Goal: Task Accomplishment & Management: Complete application form

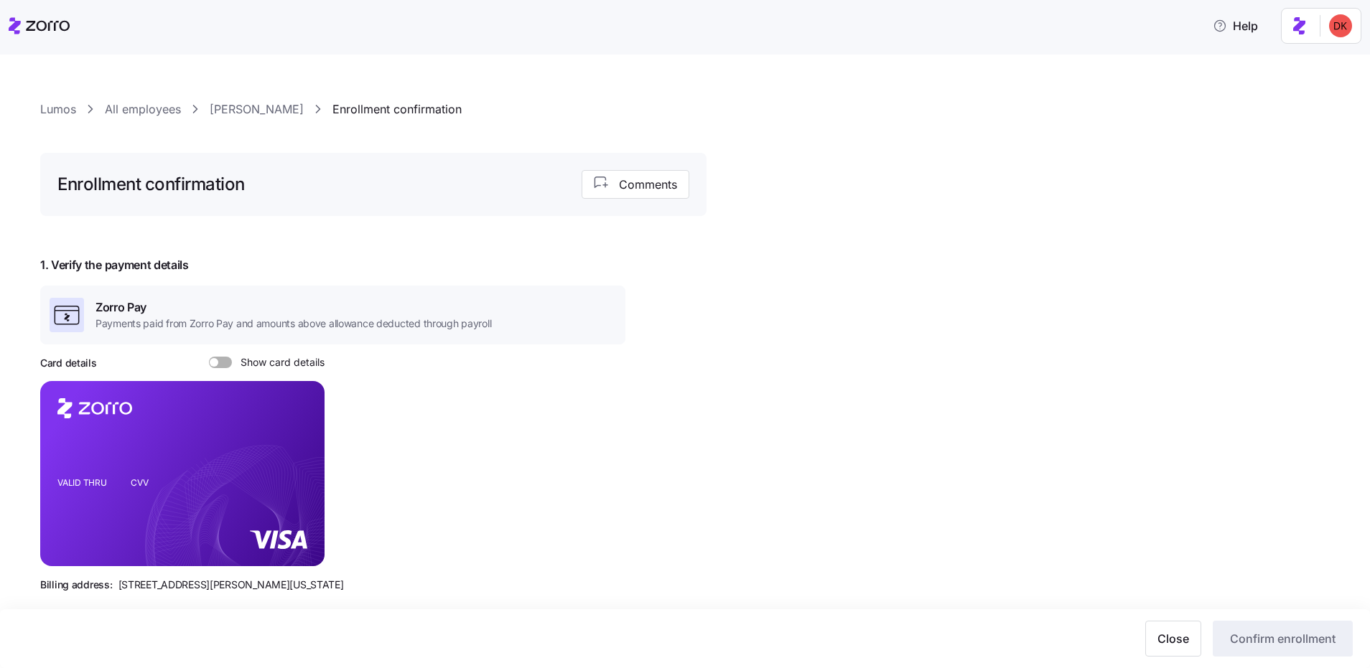
click at [62, 110] on link "Lumos" at bounding box center [58, 110] width 36 height 18
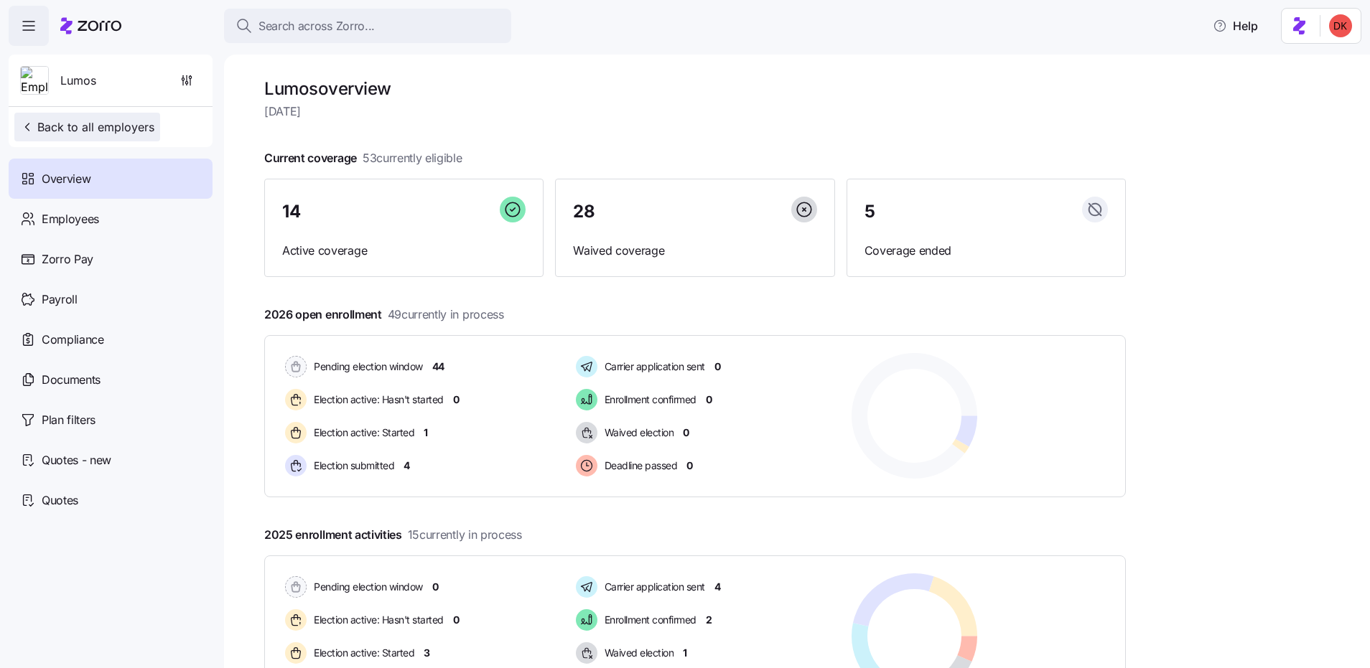
click at [77, 121] on span "Back to all employers" at bounding box center [87, 126] width 134 height 17
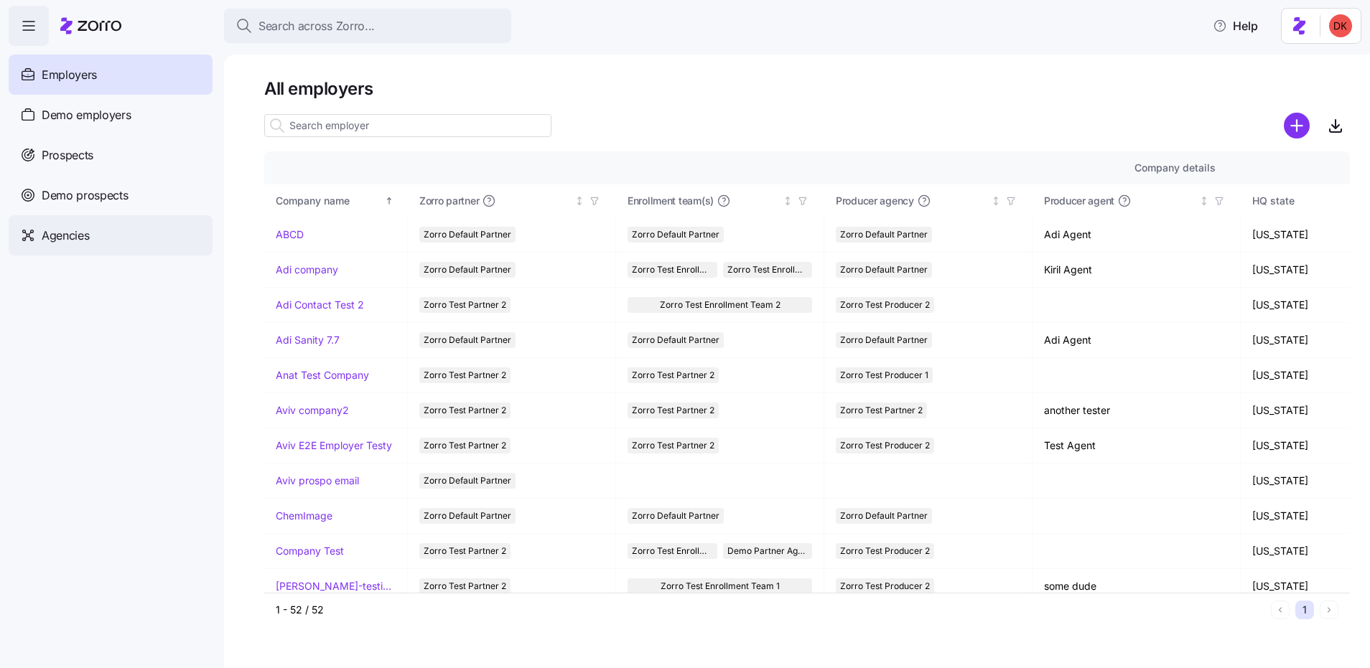
click at [76, 233] on span "Agencies" at bounding box center [65, 236] width 47 height 18
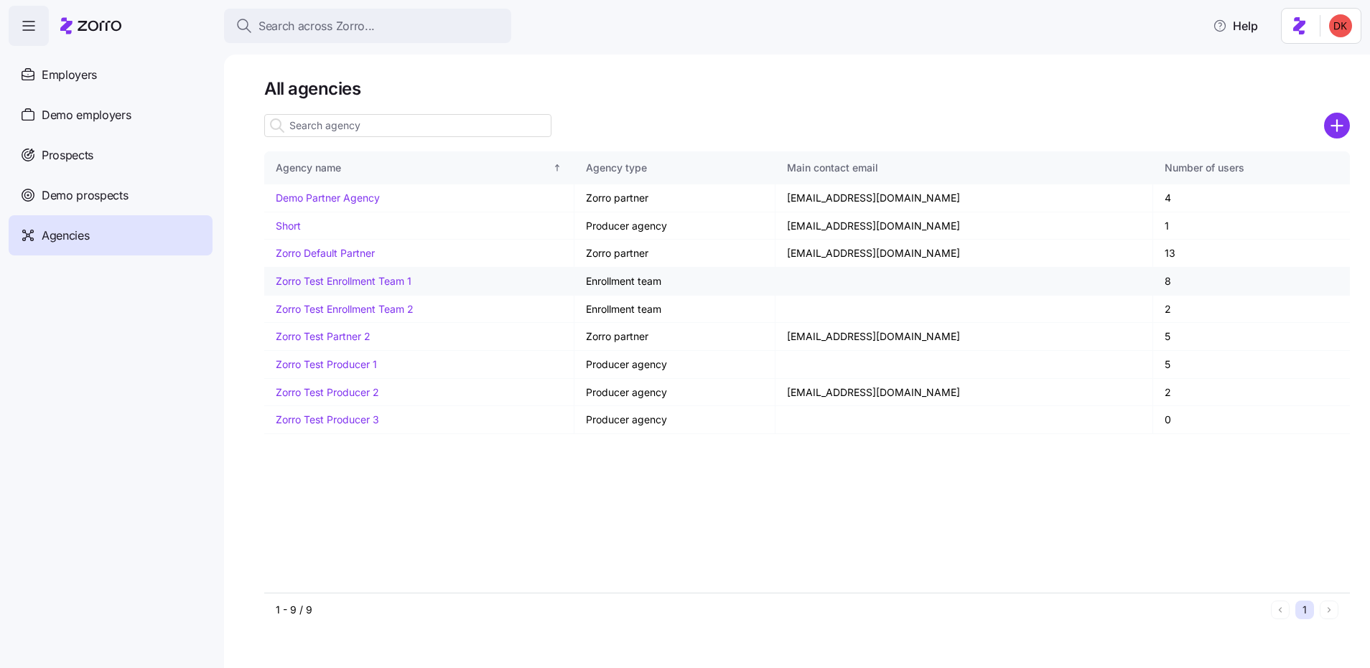
click at [295, 275] on link "Zorro Test Enrollment Team 1" at bounding box center [344, 281] width 136 height 12
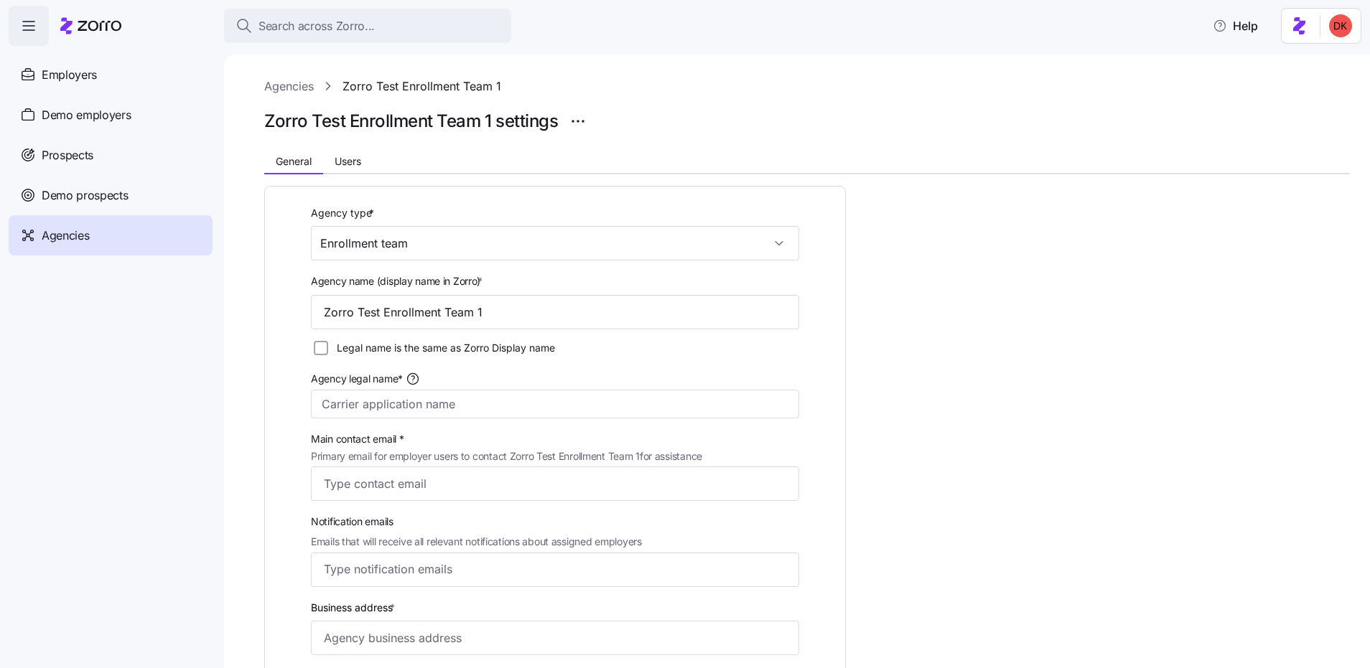
scroll to position [26, 0]
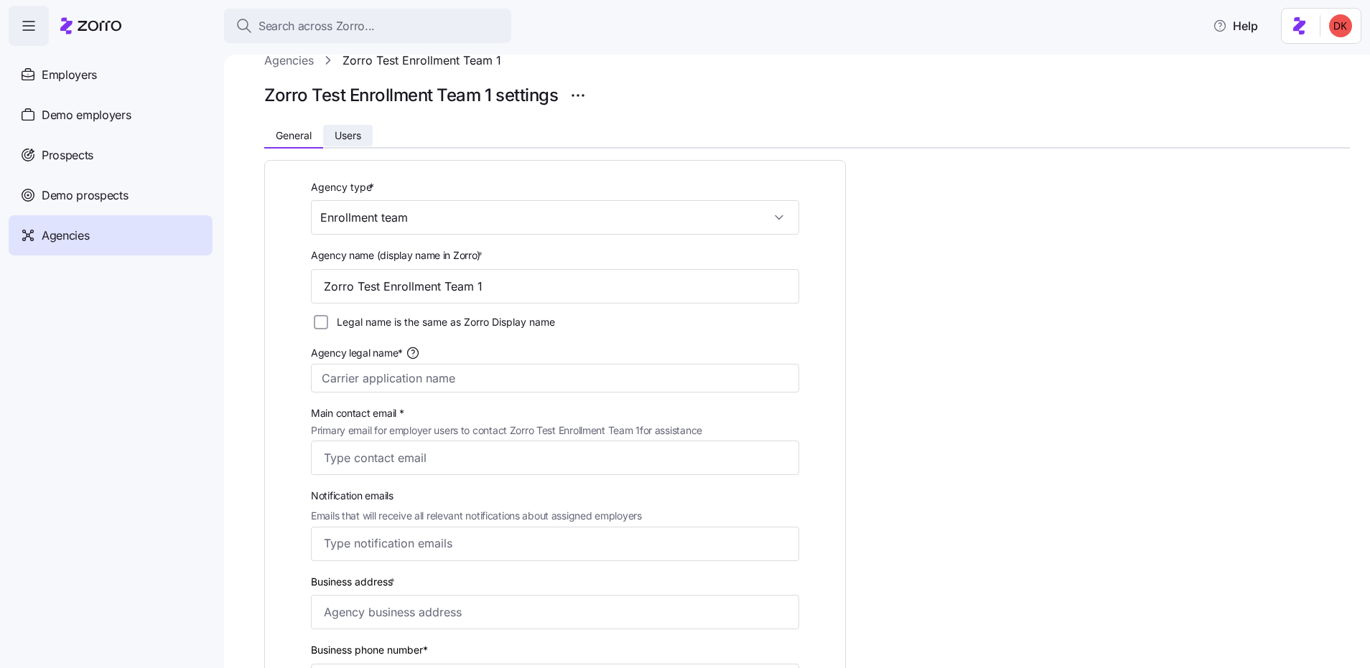
click at [351, 134] on span "Users" at bounding box center [348, 136] width 27 height 10
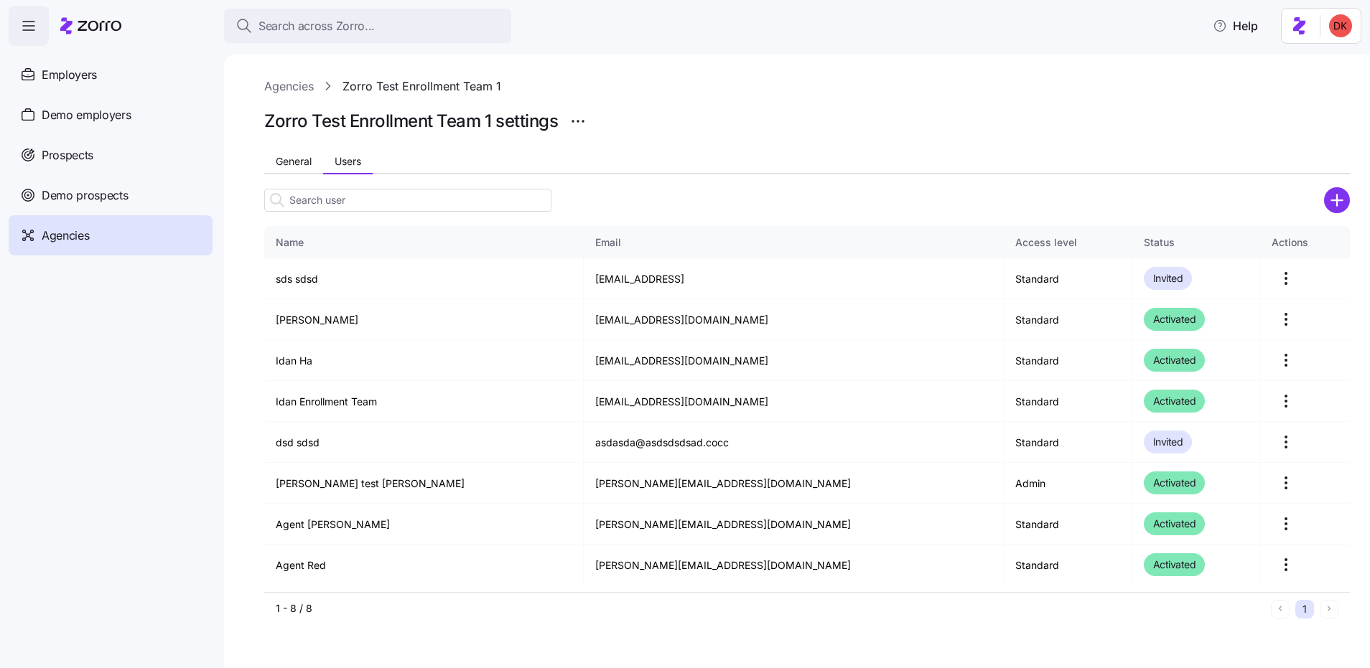
scroll to position [0, 0]
click at [1334, 201] on icon "add icon" at bounding box center [1337, 200] width 26 height 26
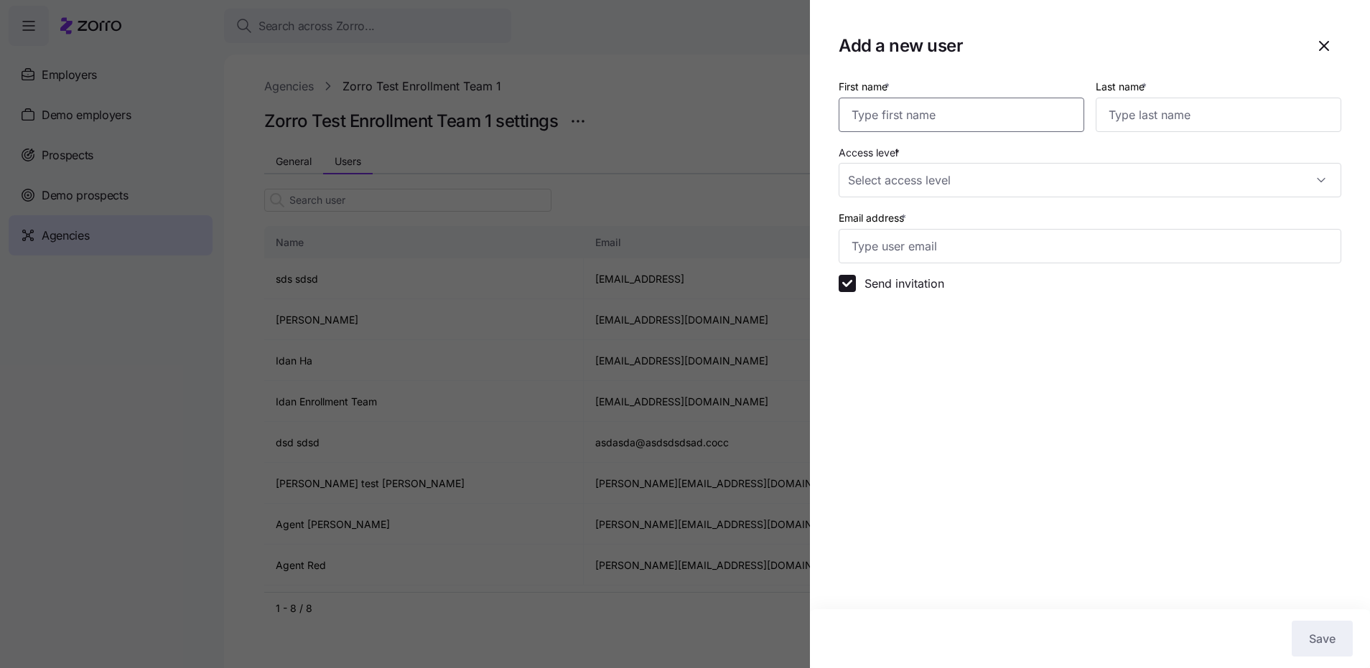
click at [900, 117] on input "First name *" at bounding box center [962, 115] width 246 height 34
type input "[PERSON_NAME]"
click at [994, 179] on input "Access level *" at bounding box center [1090, 180] width 503 height 34
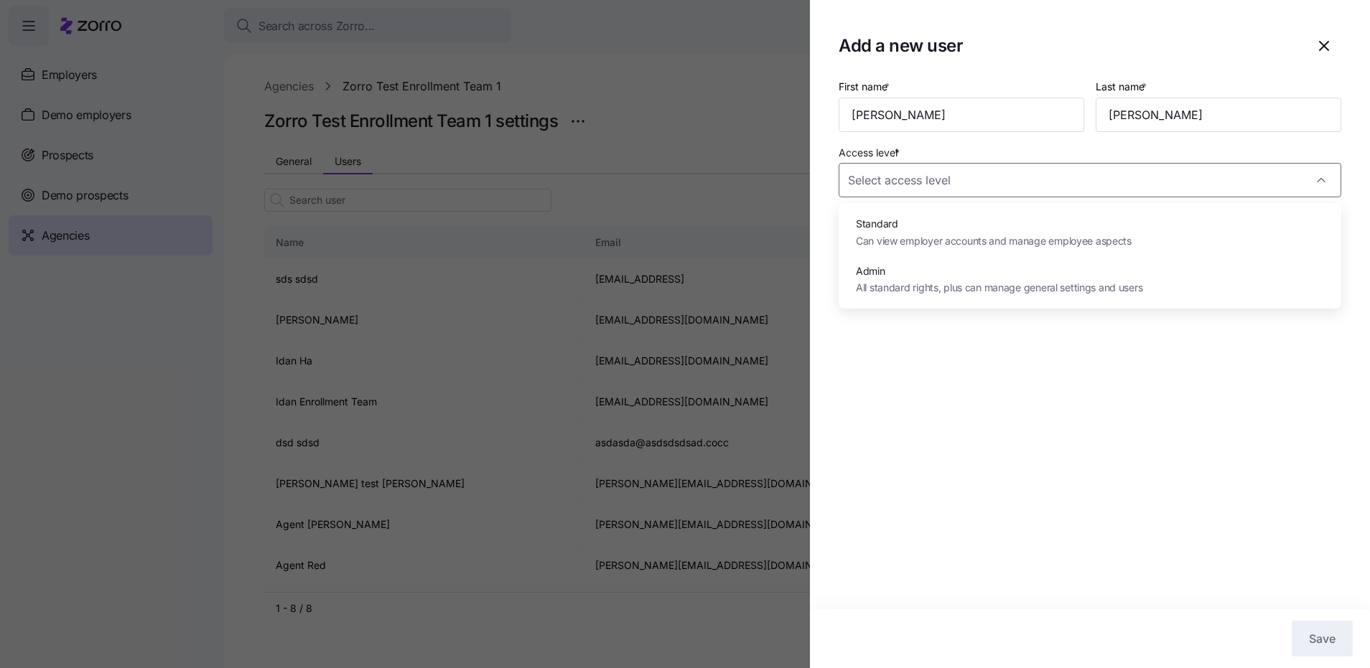
click at [1090, 264] on span "Admin" at bounding box center [999, 271] width 286 height 16
type input "Admin"
click at [997, 246] on input "Email address *" at bounding box center [1090, 246] width 503 height 34
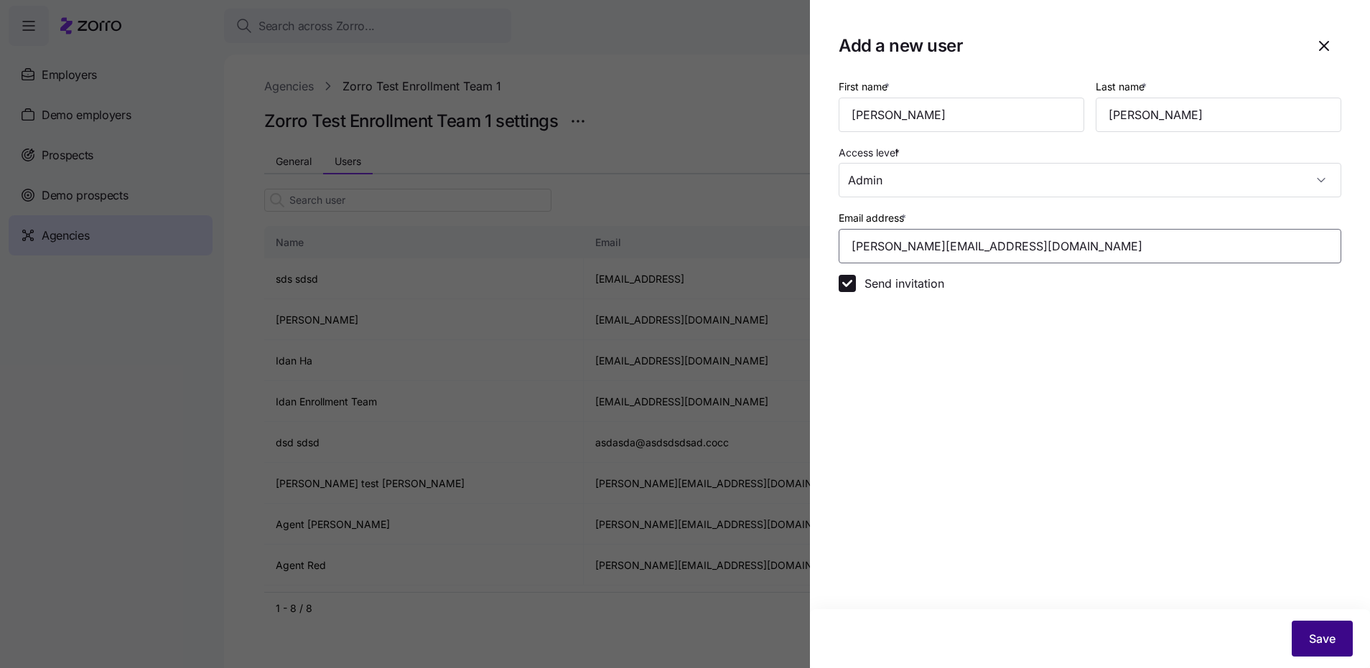
type input "[PERSON_NAME][EMAIL_ADDRESS][DOMAIN_NAME]"
click at [1327, 639] on span "Save" at bounding box center [1322, 638] width 27 height 17
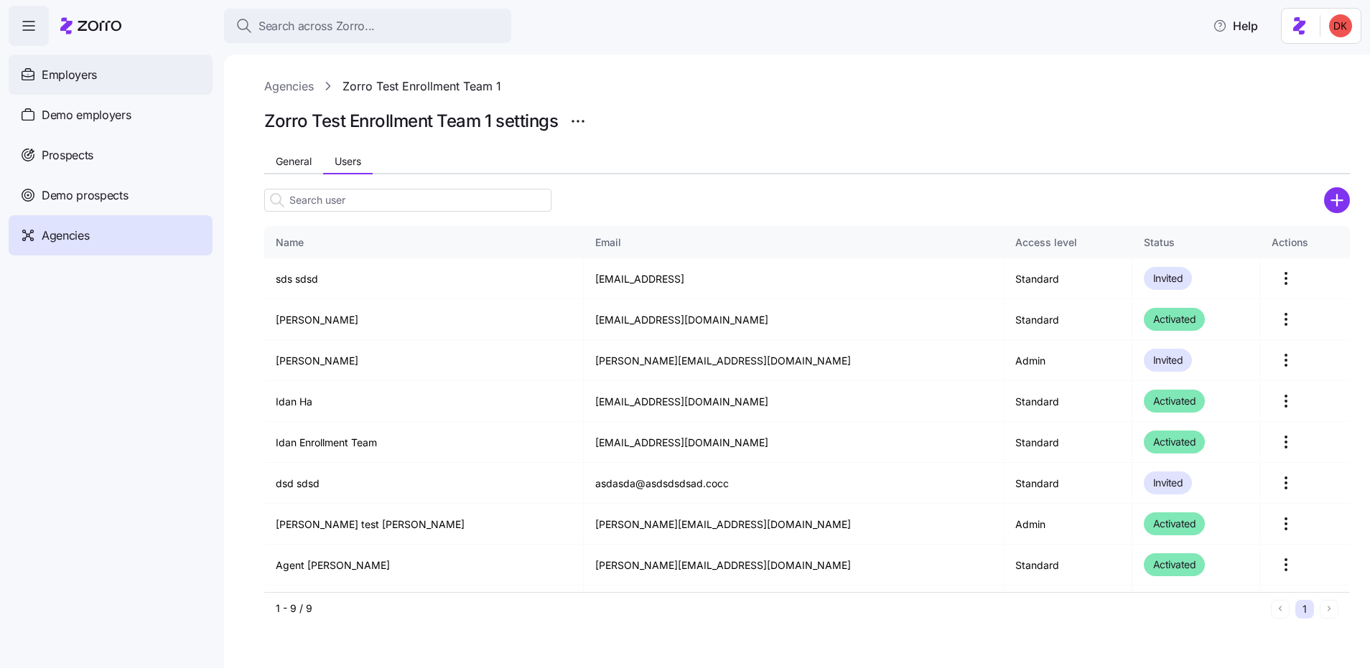
click at [132, 76] on div "Employers" at bounding box center [111, 75] width 204 height 40
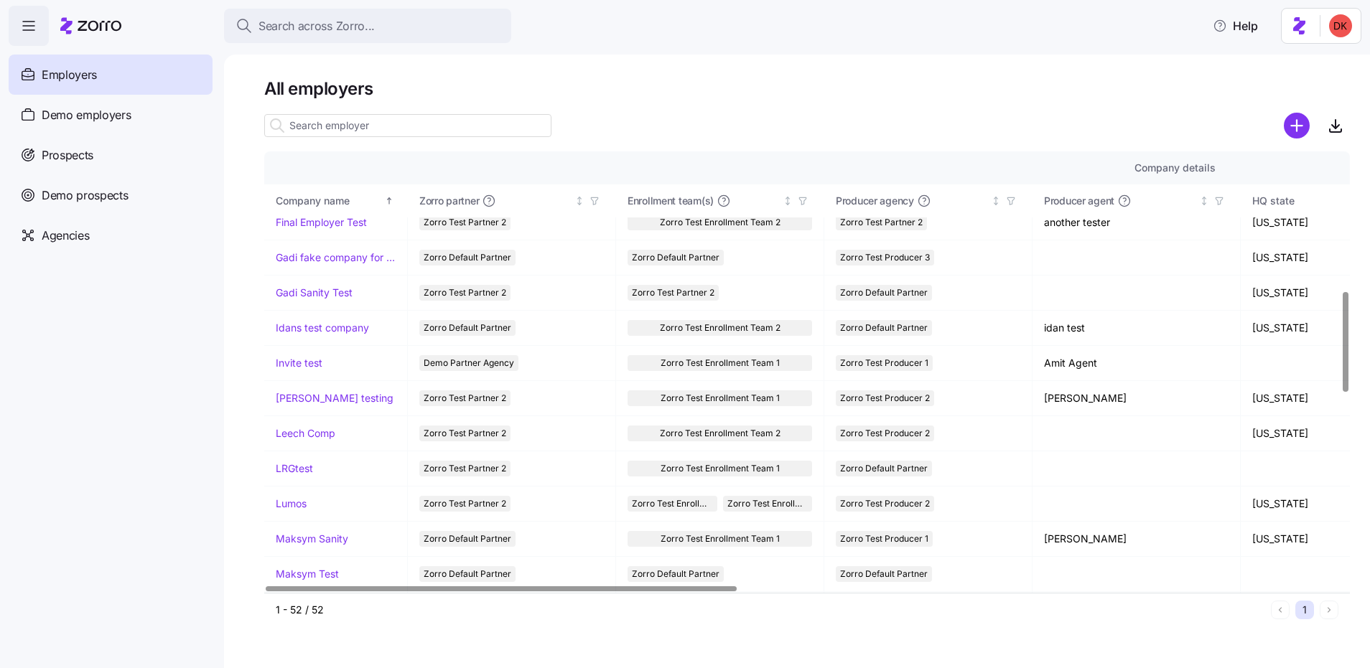
scroll to position [670, 0]
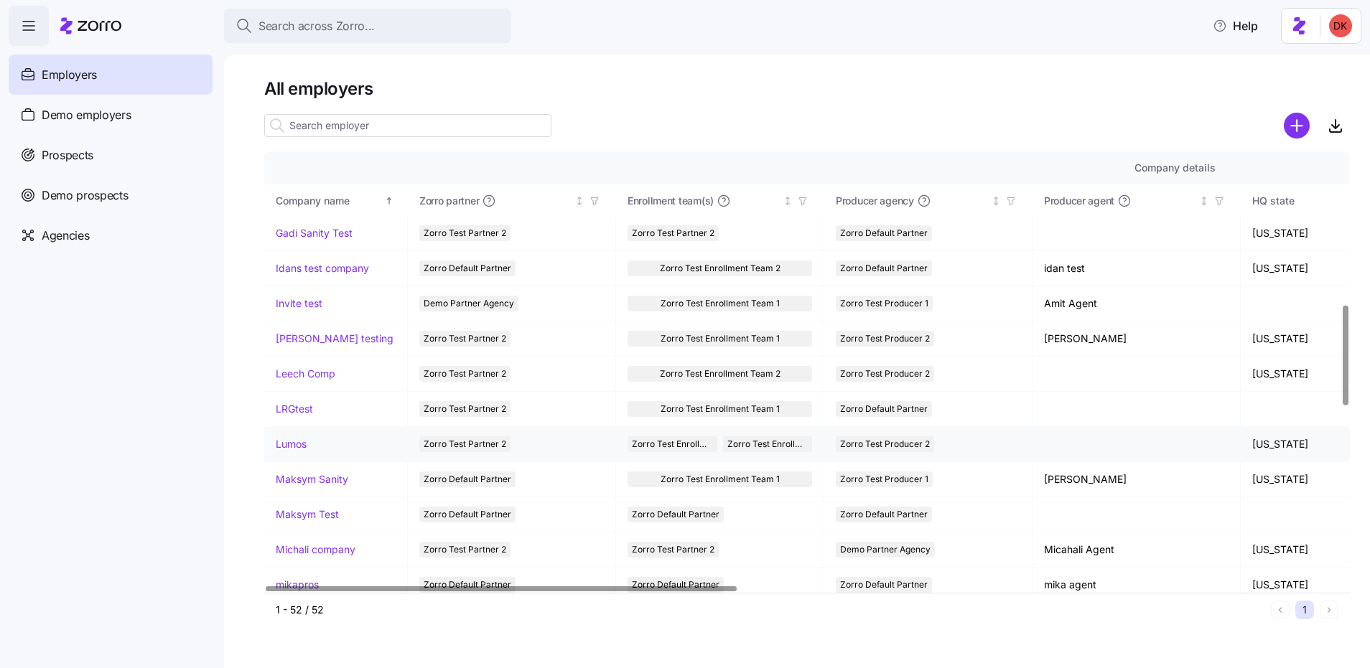
click at [291, 447] on link "Lumos" at bounding box center [291, 444] width 31 height 14
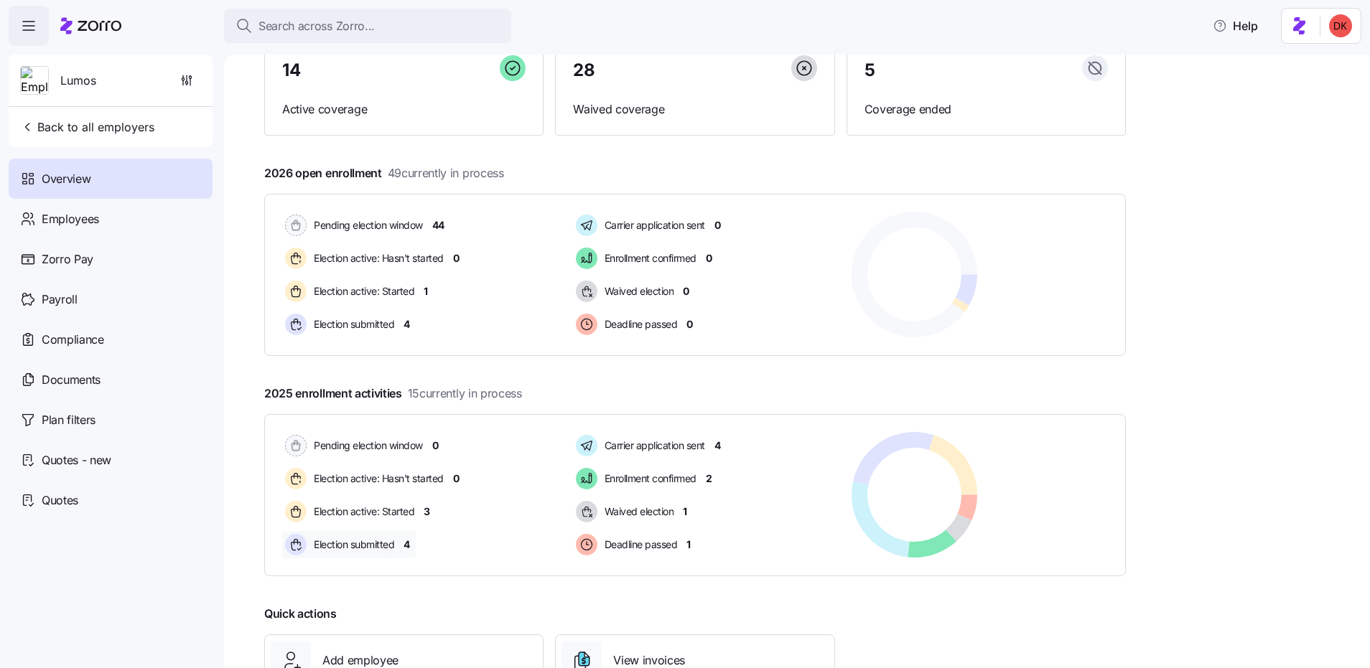
scroll to position [192, 0]
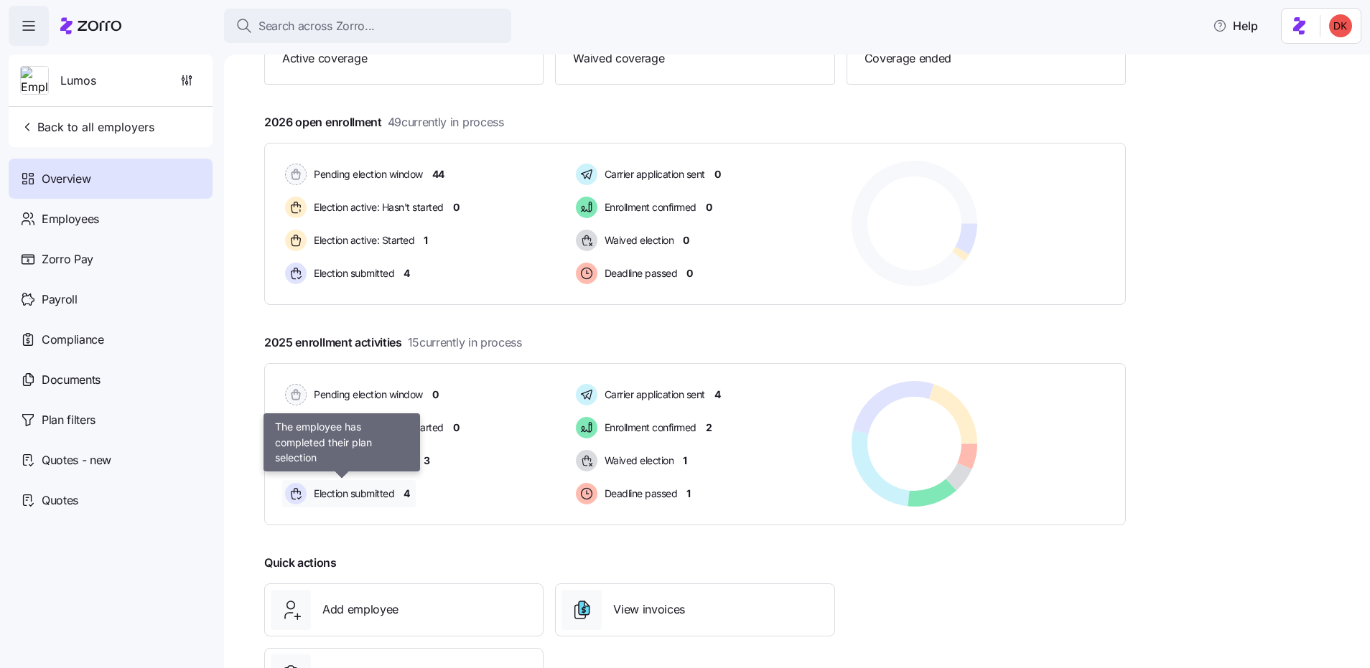
click at [352, 485] on span "Election submitted" at bounding box center [351, 493] width 85 height 17
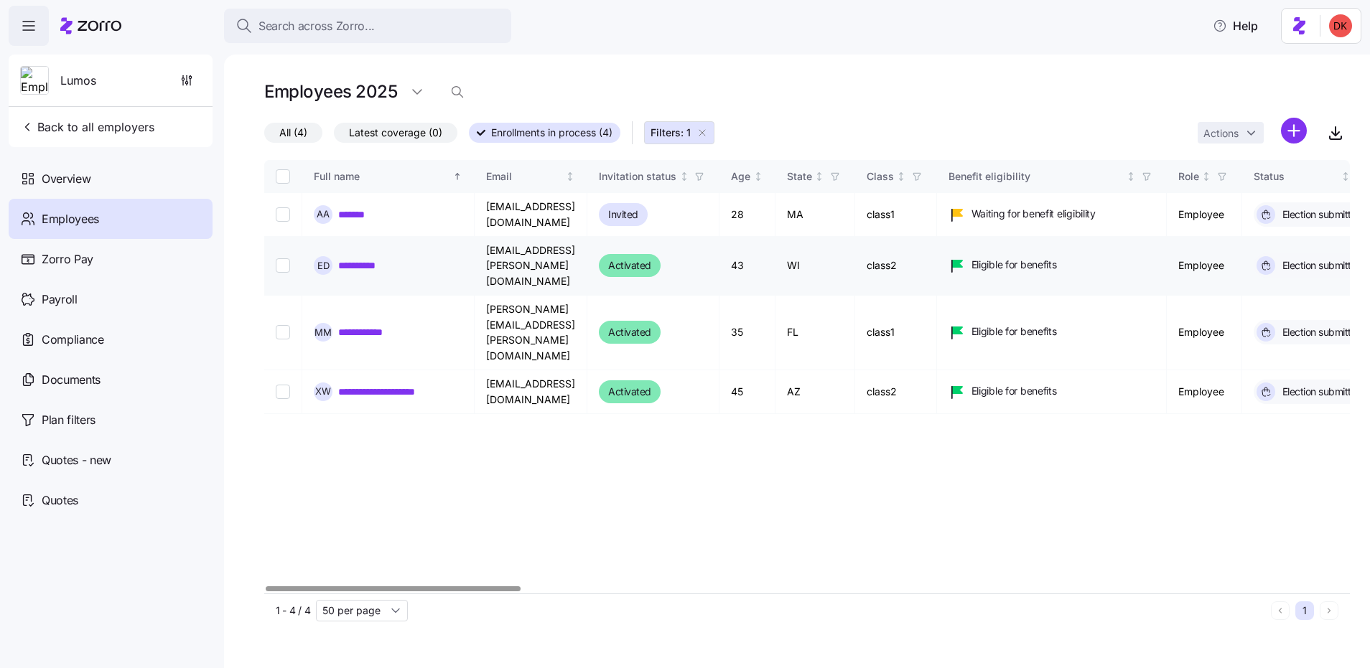
click at [355, 258] on link "**********" at bounding box center [367, 265] width 58 height 14
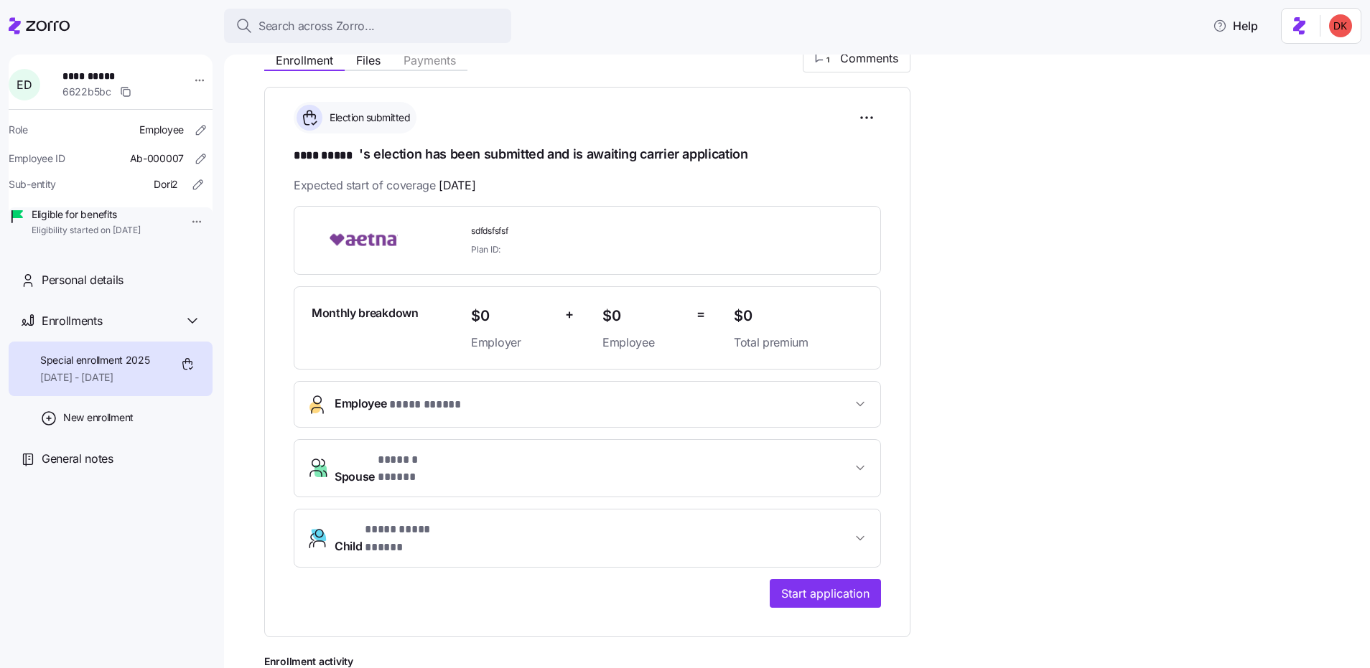
scroll to position [291, 0]
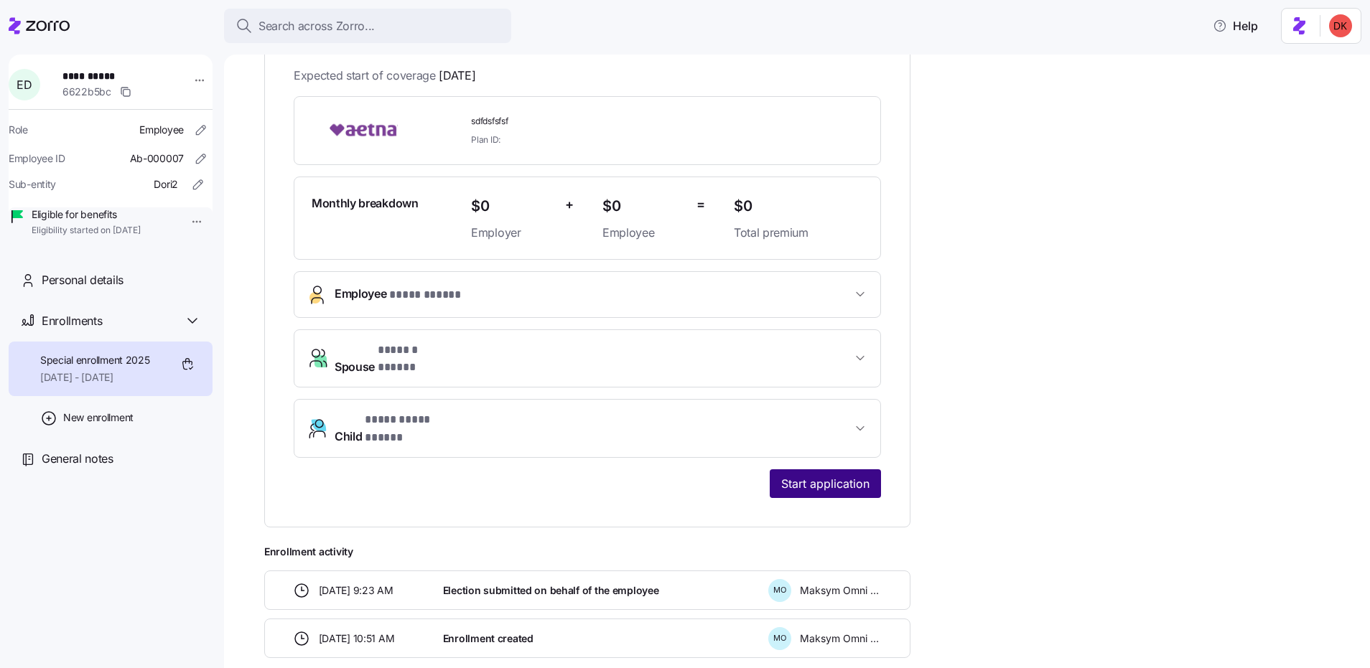
click at [835, 475] on span "Start application" at bounding box center [825, 483] width 88 height 17
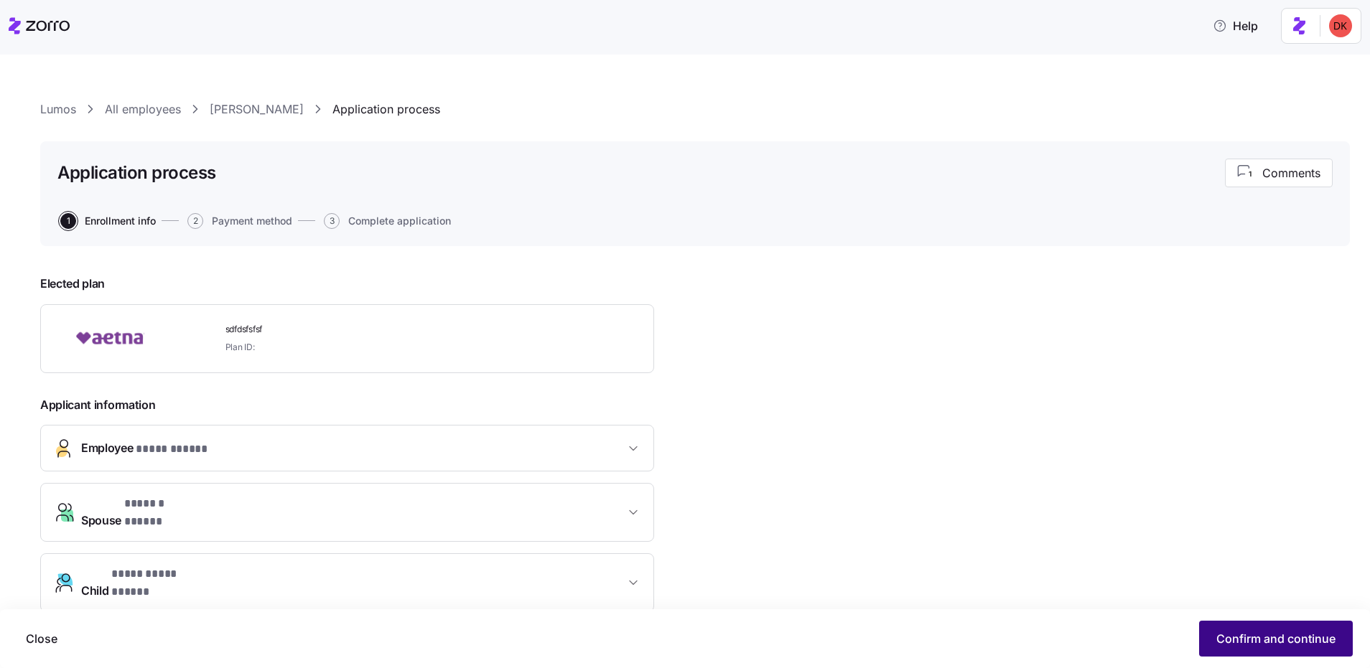
click at [1269, 627] on button "Confirm and continue" at bounding box center [1276, 639] width 154 height 36
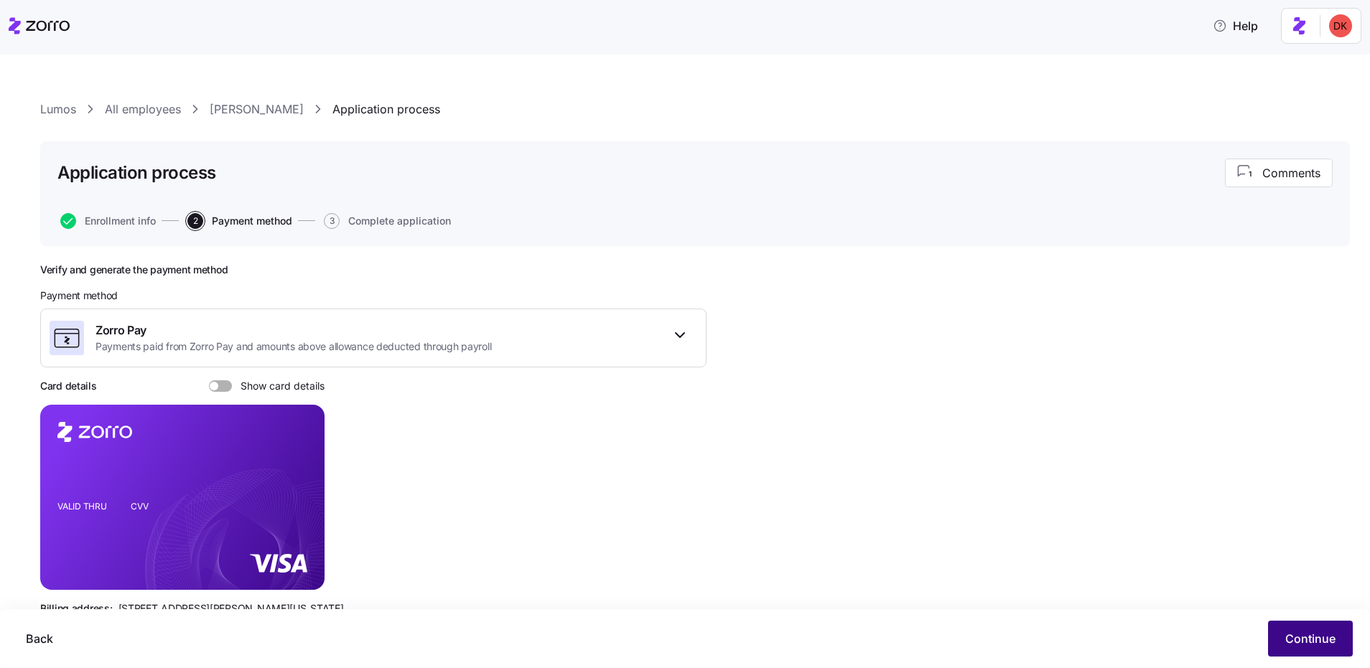
click at [1304, 630] on button "Continue" at bounding box center [1310, 639] width 85 height 36
click at [1312, 637] on span "Continue" at bounding box center [1310, 638] width 50 height 17
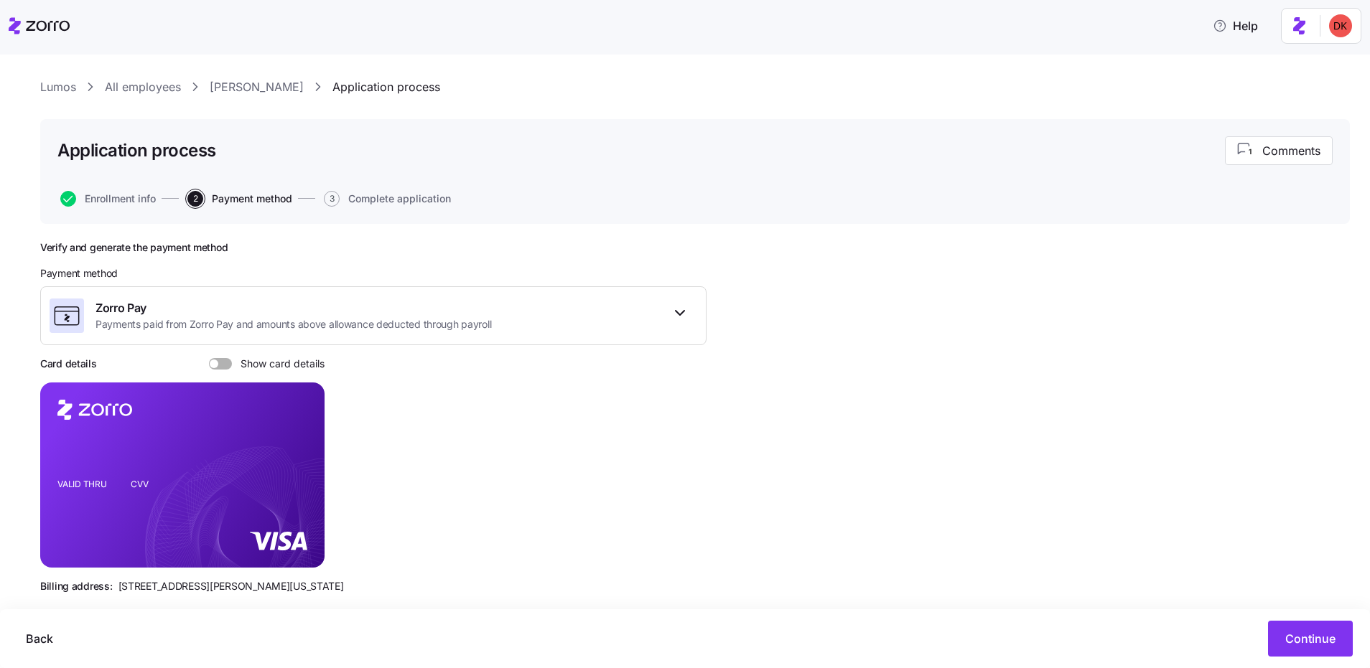
scroll to position [74, 0]
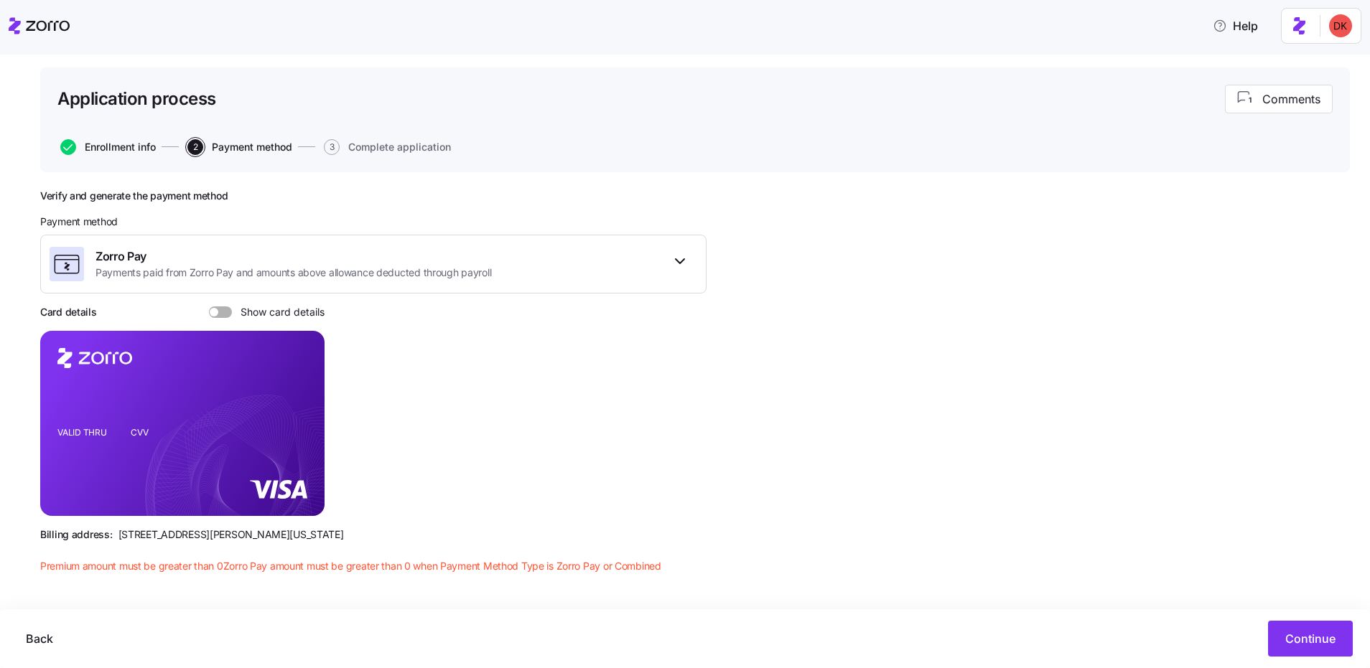
click at [111, 142] on span "Enrollment info" at bounding box center [120, 147] width 71 height 10
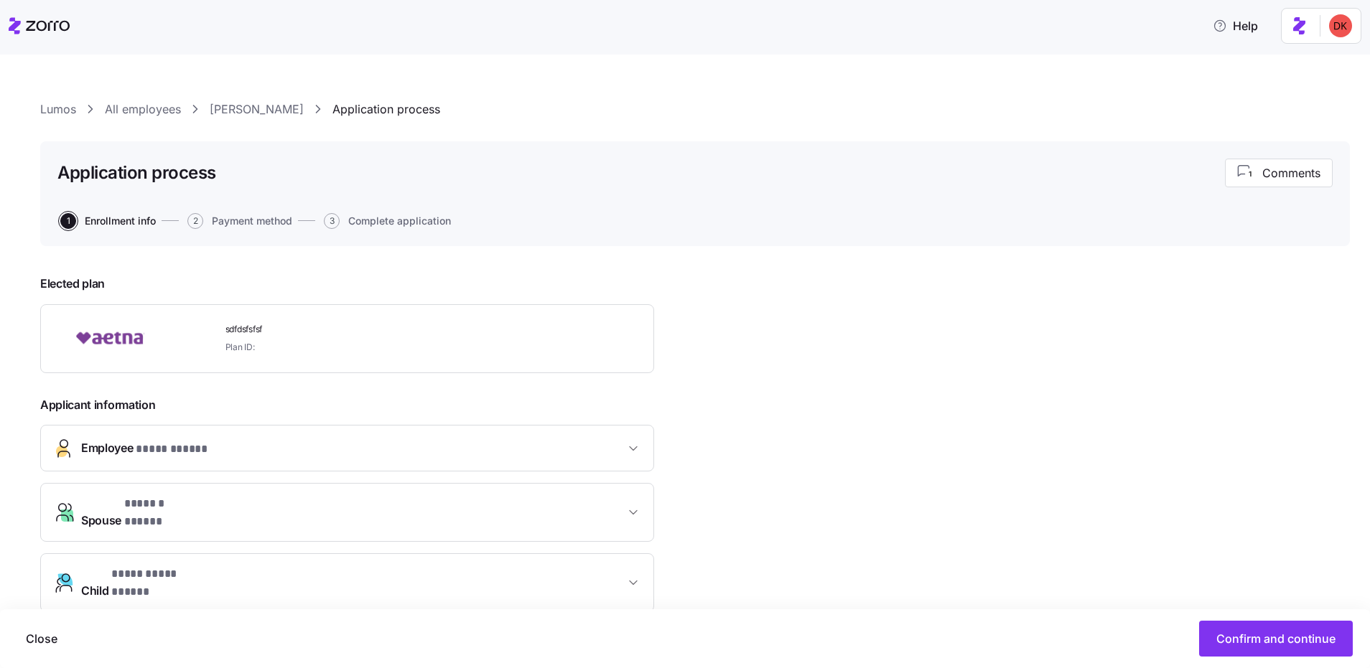
click at [258, 103] on link "[PERSON_NAME]" at bounding box center [257, 110] width 94 height 18
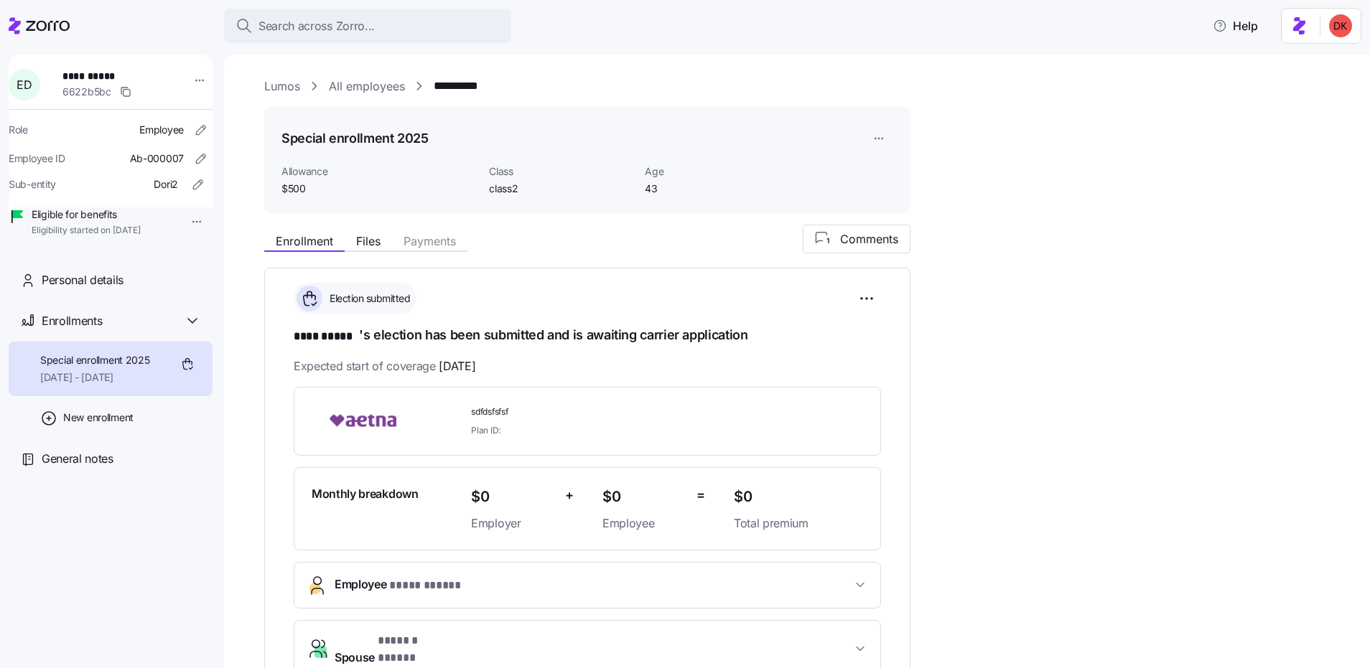
click at [355, 88] on link "All employees" at bounding box center [367, 87] width 76 height 18
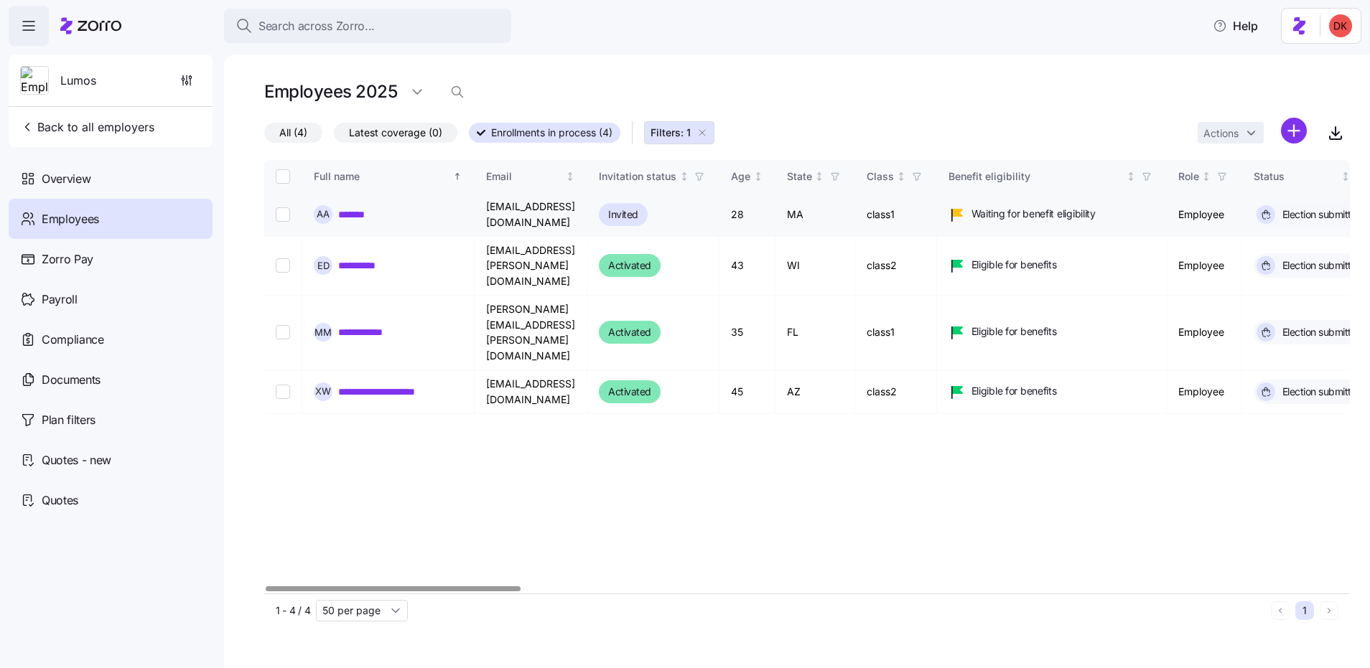
click at [358, 210] on link "*******" at bounding box center [355, 214] width 34 height 14
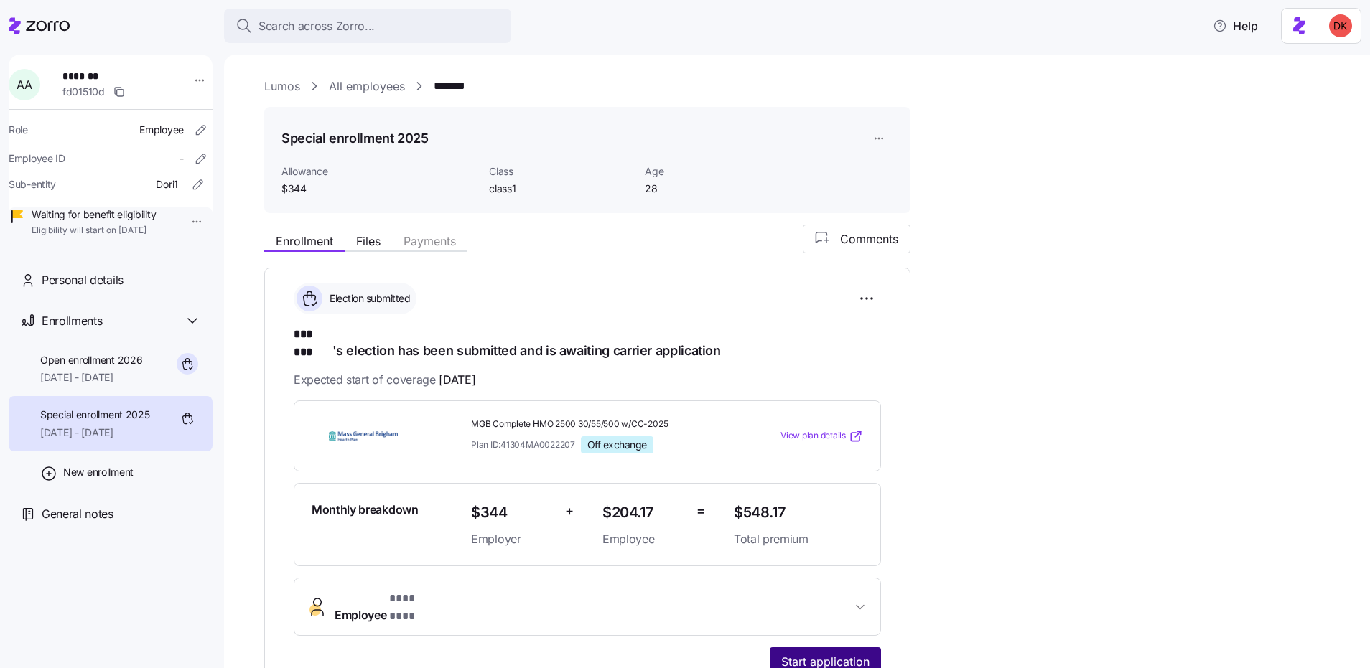
click at [821, 653] on span "Start application" at bounding box center [825, 661] width 88 height 17
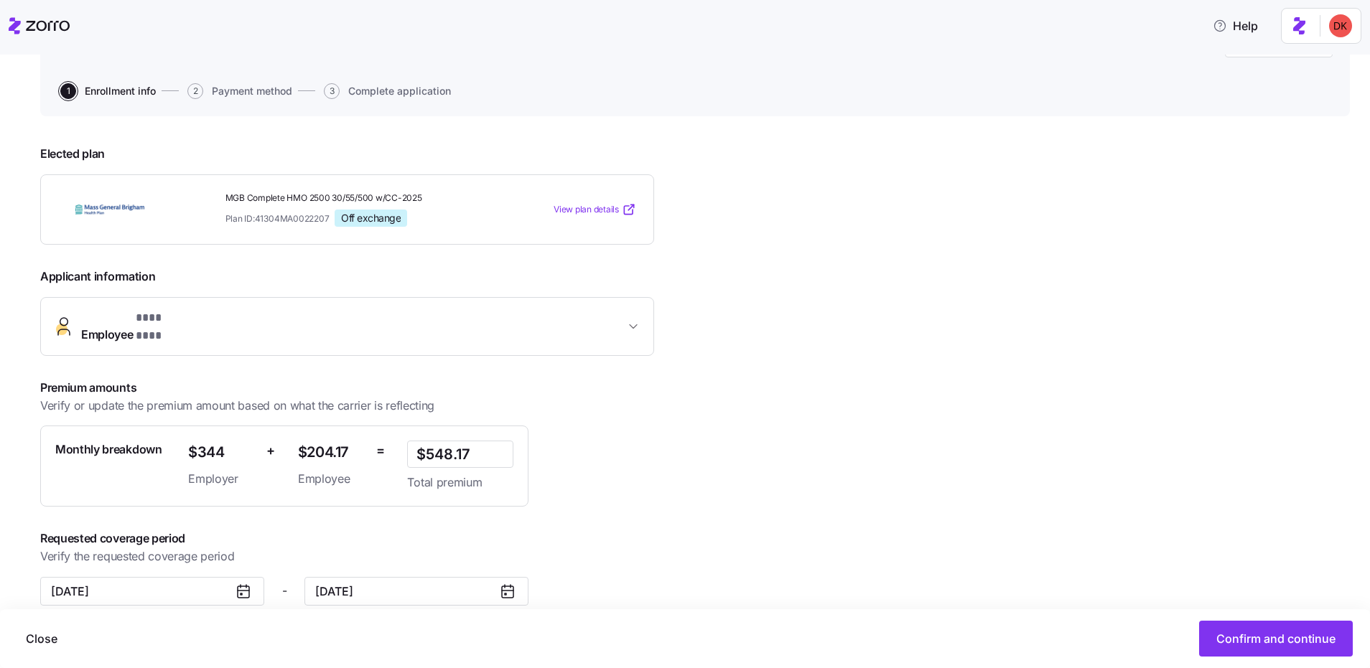
scroll to position [144, 0]
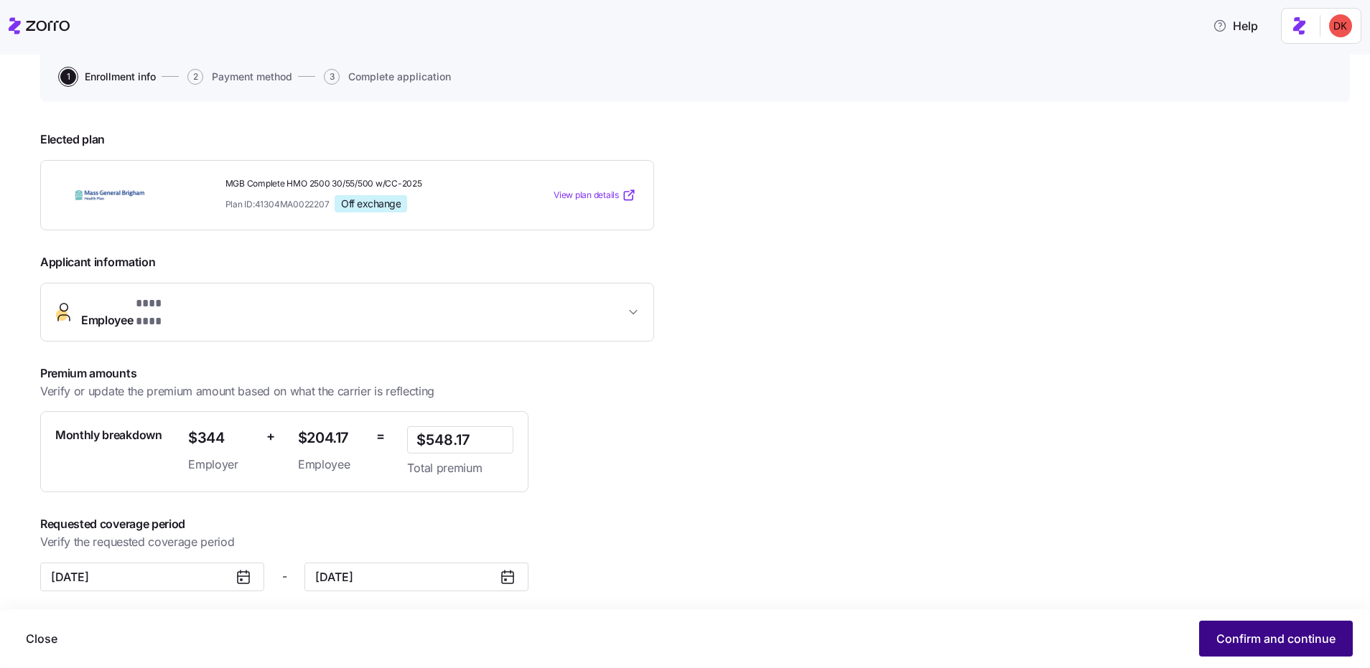
click at [1261, 629] on button "Confirm and continue" at bounding box center [1276, 639] width 154 height 36
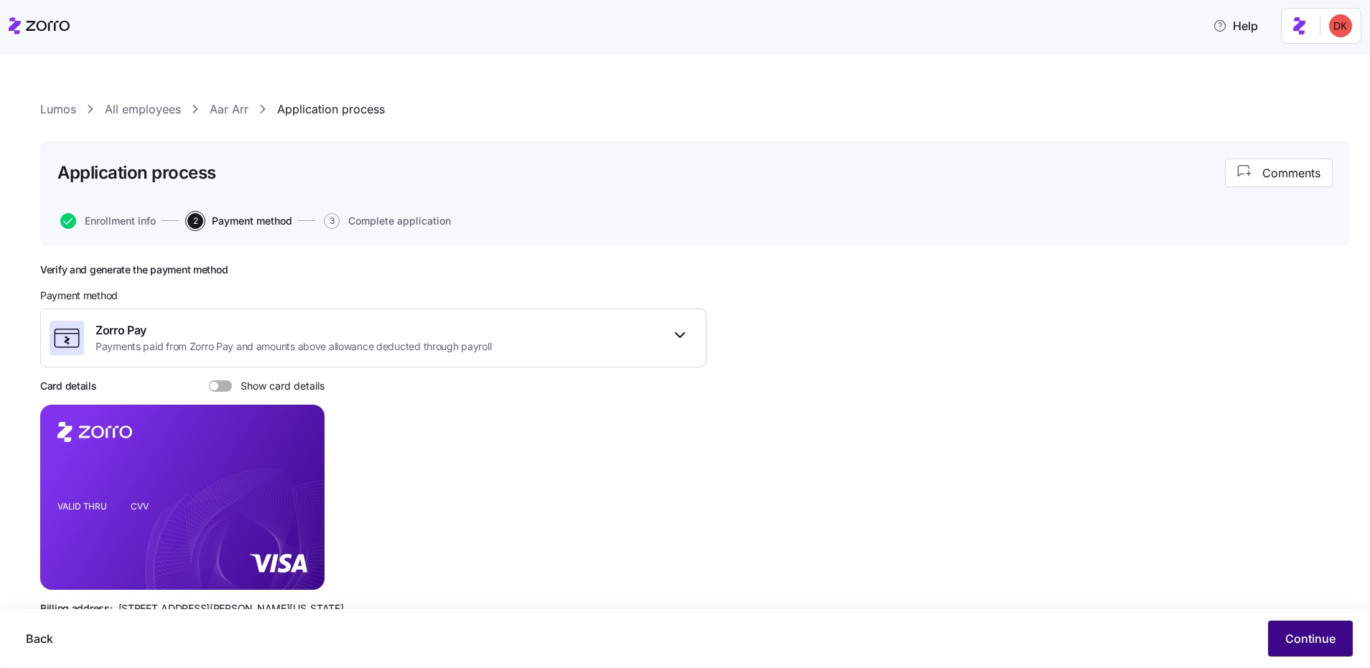
click at [1317, 632] on span "Continue" at bounding box center [1310, 638] width 50 height 17
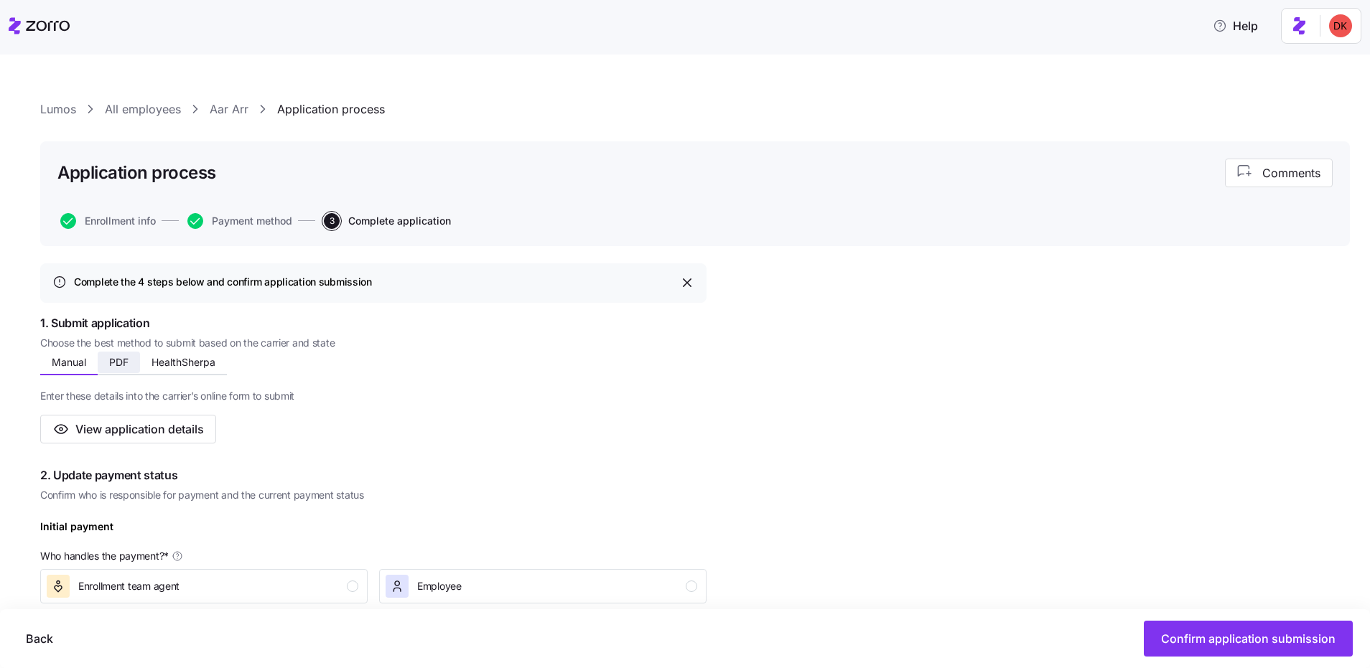
click at [124, 363] on span "PDF" at bounding box center [118, 363] width 19 height 10
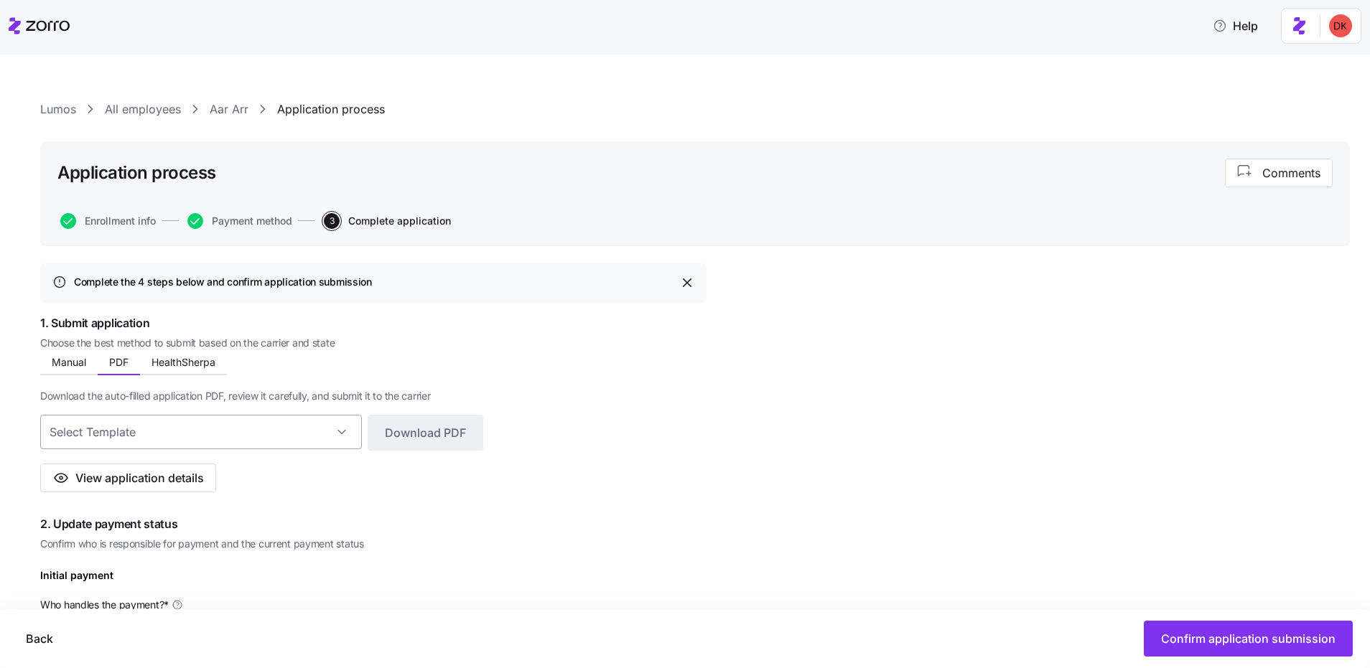
click at [152, 424] on input at bounding box center [201, 432] width 322 height 34
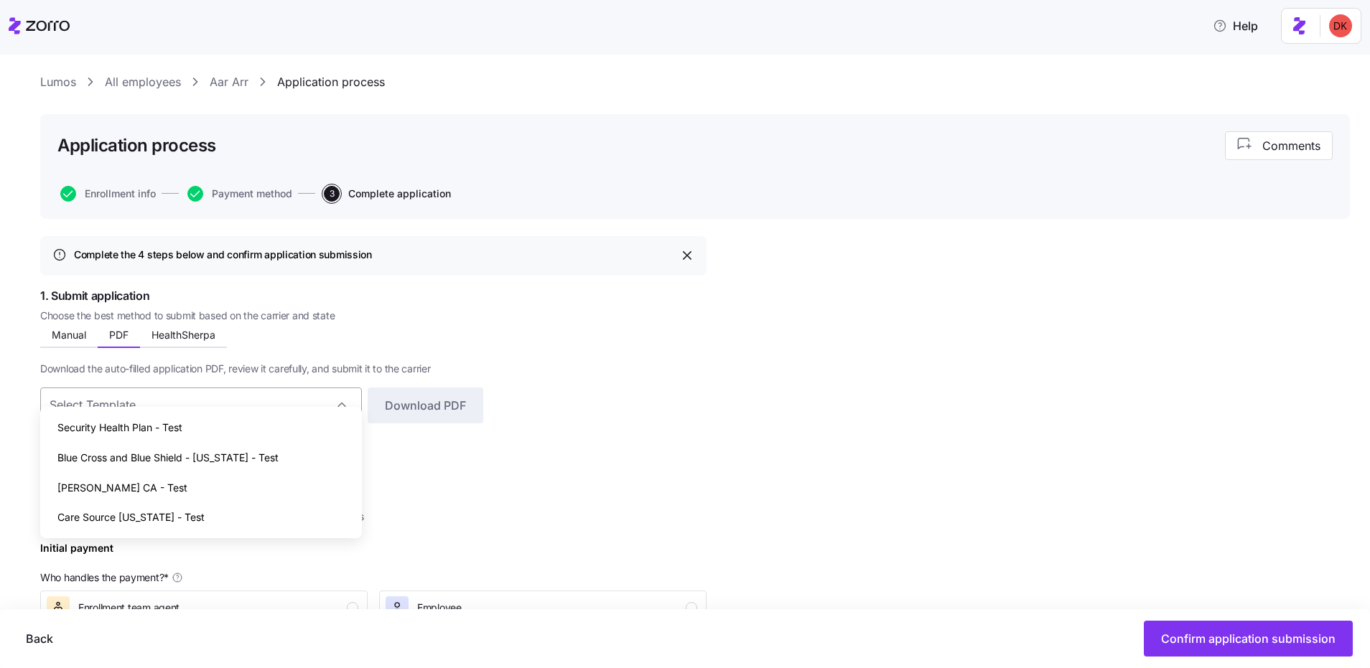
scroll to position [48, 0]
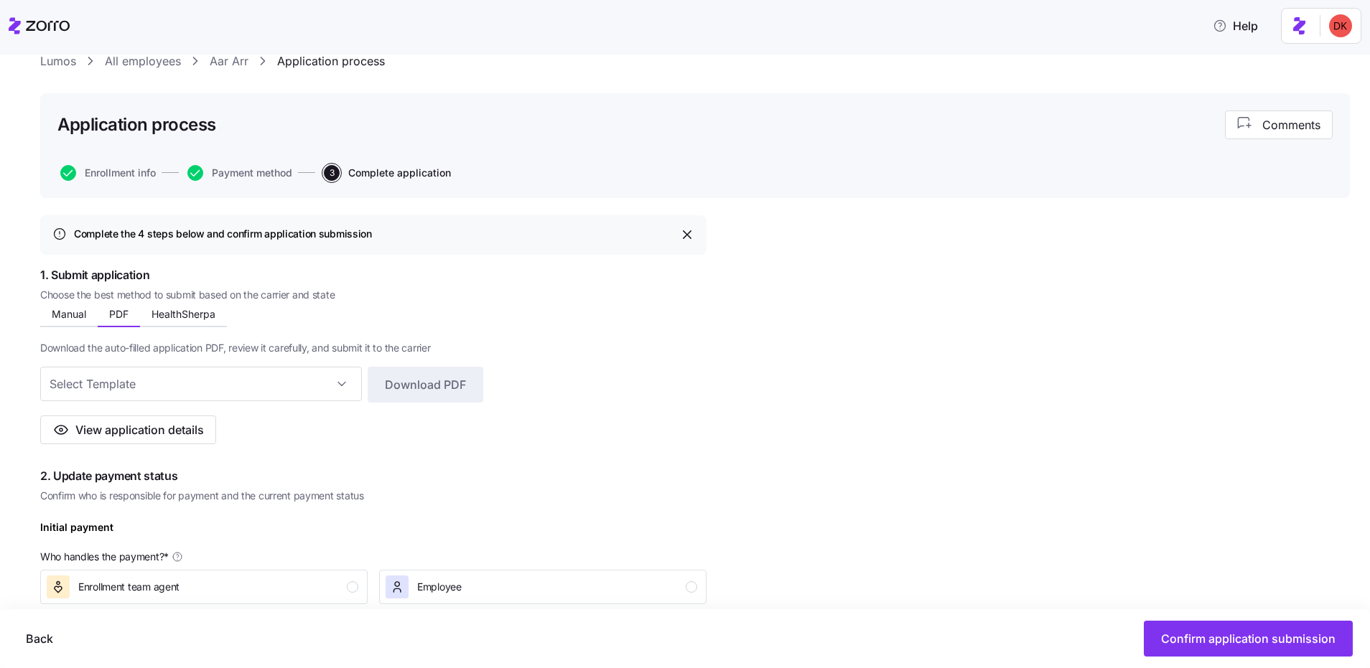
click at [19, 395] on div "Lumos All employees Aar Arr Application process Application process Comments En…" at bounding box center [685, 362] width 1370 height 614
